Goal: Information Seeking & Learning: Learn about a topic

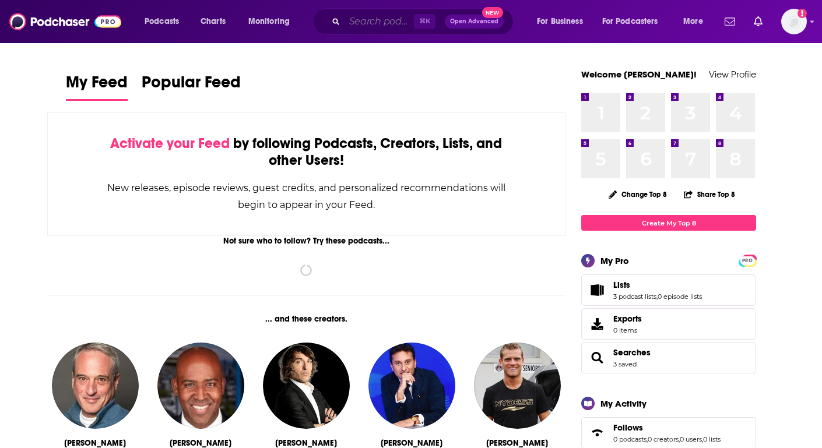
click at [381, 22] on input "Search podcasts, credits, & more..." at bounding box center [378, 21] width 69 height 19
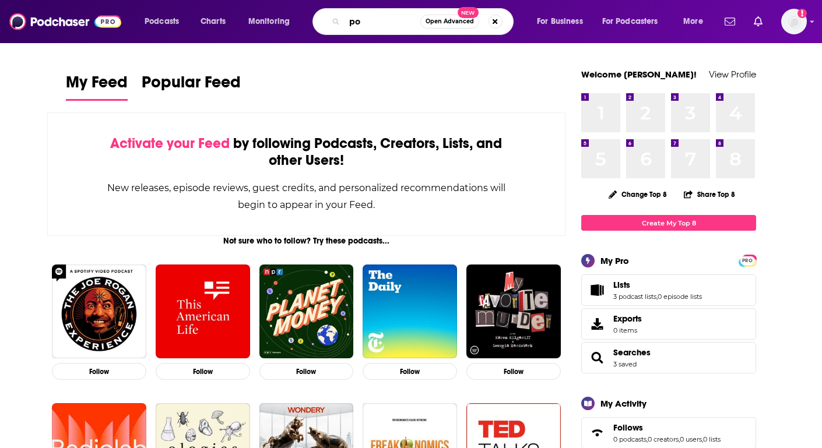
type input "p"
type input "pantsuit politics"
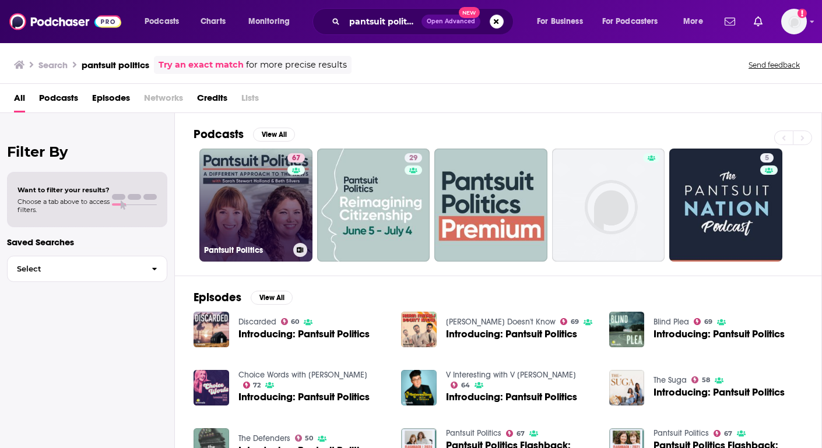
click at [240, 174] on link "67 Pantsuit Politics" at bounding box center [255, 205] width 113 height 113
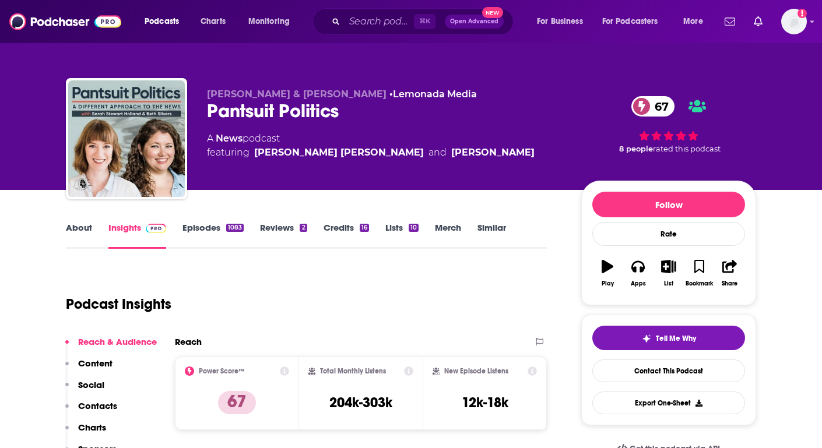
click at [73, 231] on link "About" at bounding box center [79, 235] width 26 height 27
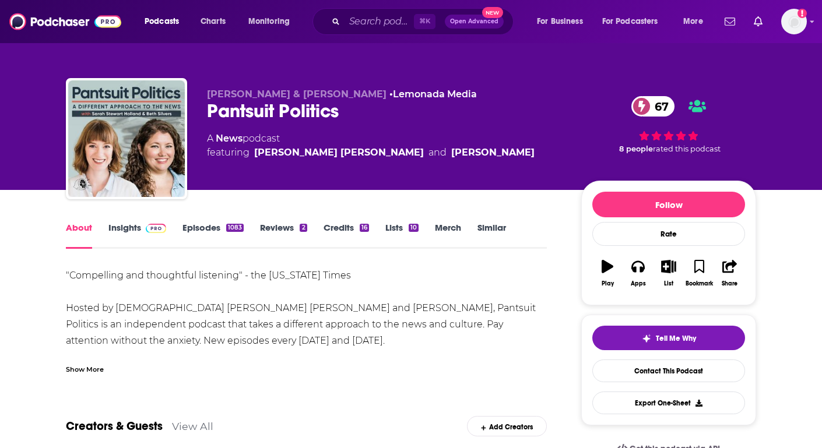
click at [70, 237] on link "About" at bounding box center [79, 235] width 26 height 27
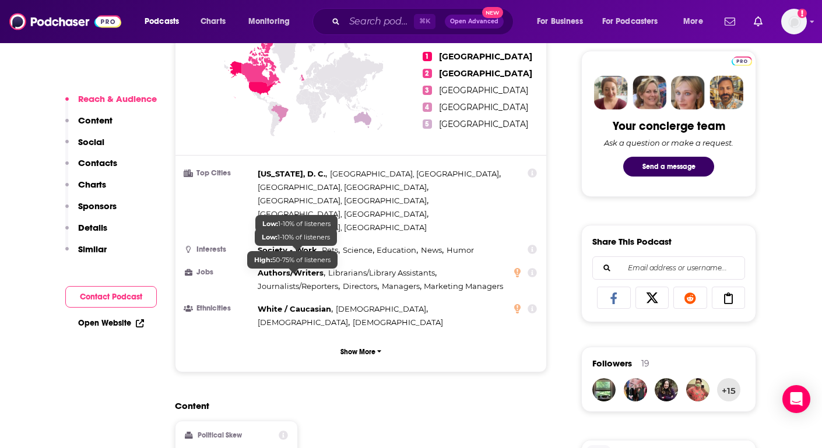
scroll to position [553, 0]
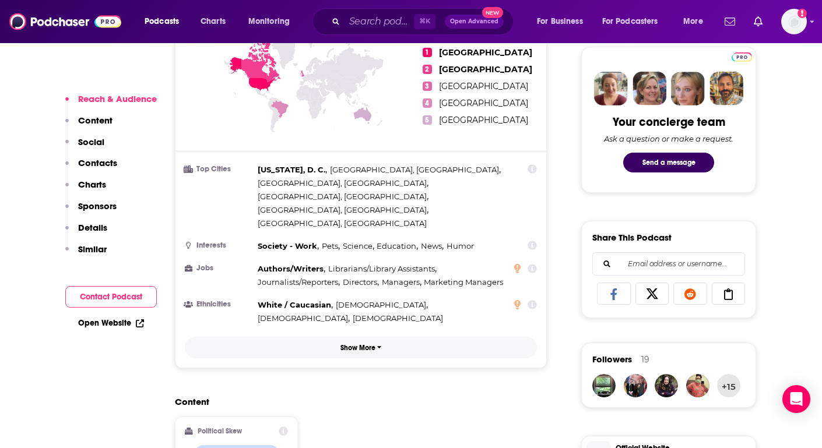
click at [348, 344] on p "Show More" at bounding box center [357, 348] width 35 height 8
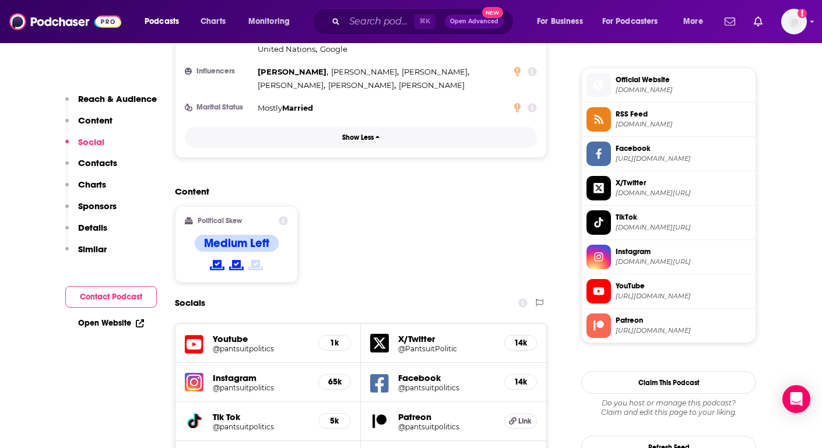
scroll to position [928, 0]
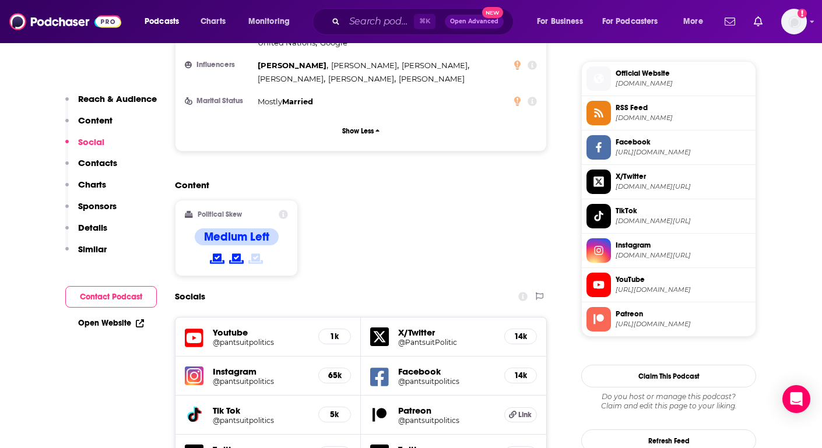
click at [284, 210] on icon at bounding box center [283, 214] width 9 height 9
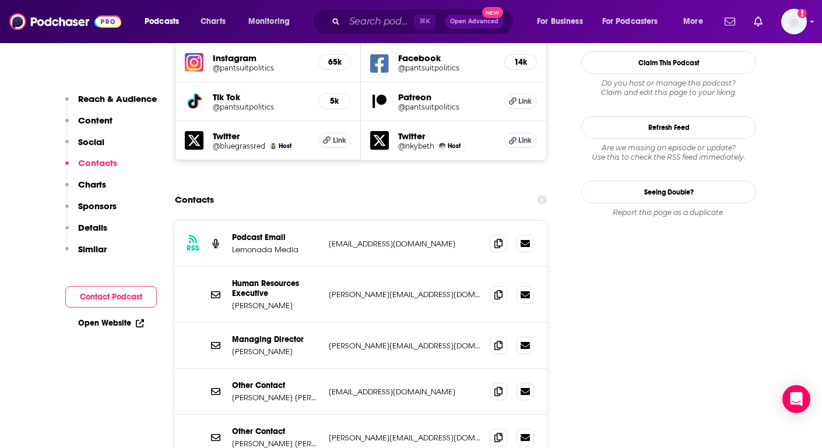
scroll to position [1242, 0]
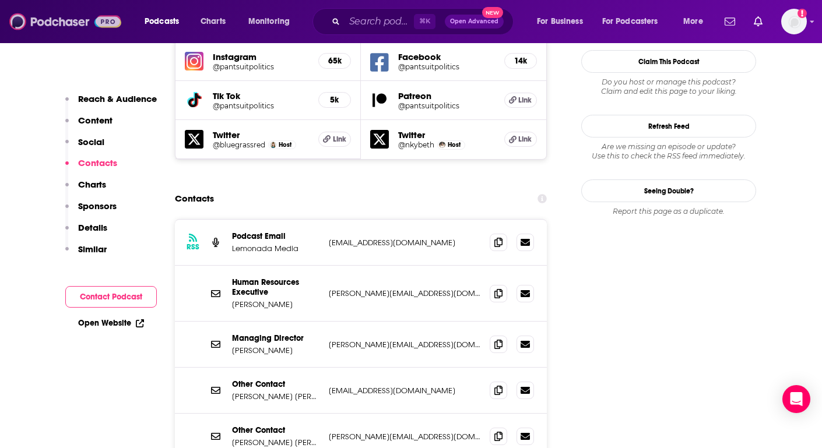
click at [72, 28] on img at bounding box center [65, 21] width 112 height 22
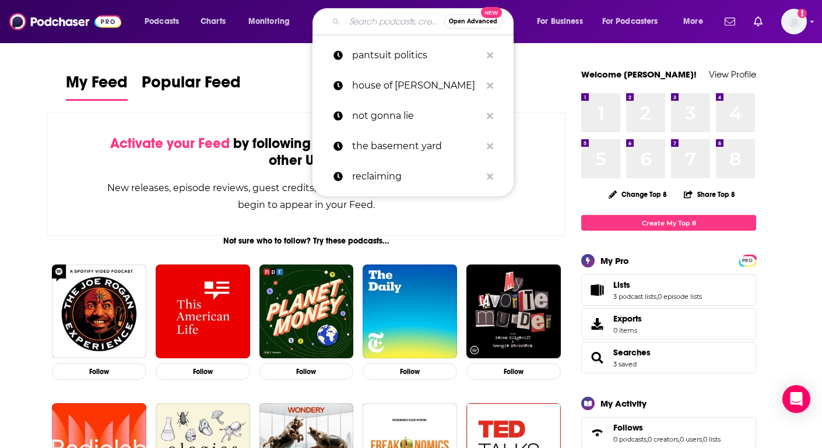
click at [357, 30] on input "Search podcasts, credits, & more..." at bounding box center [393, 21] width 99 height 19
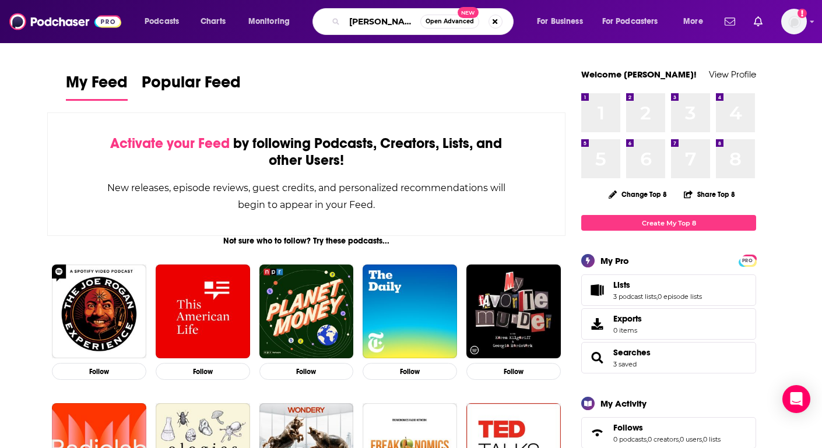
type input "[PERSON_NAME]"
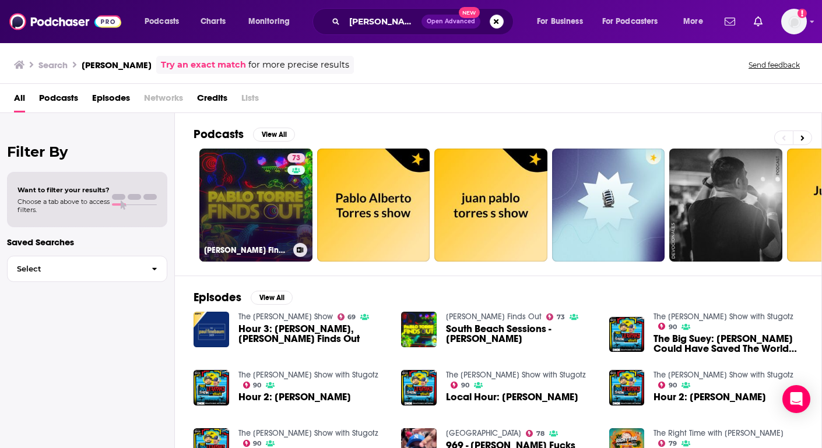
click at [254, 195] on link "73 [PERSON_NAME] Finds Out" at bounding box center [255, 205] width 113 height 113
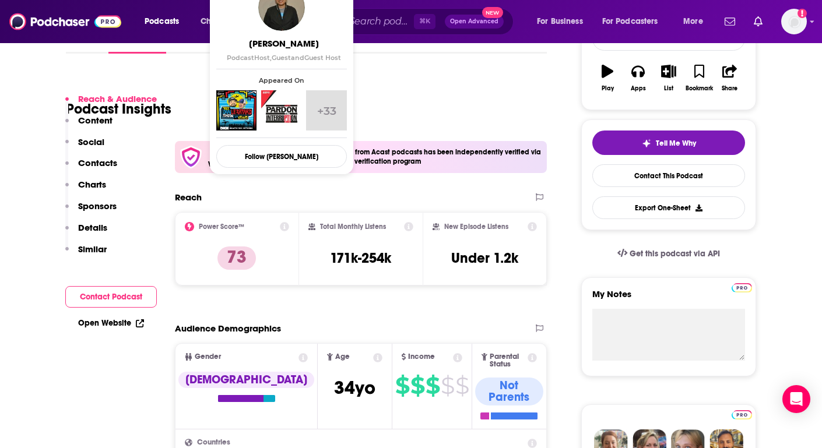
scroll to position [280, 0]
